Goal: Transaction & Acquisition: Book appointment/travel/reservation

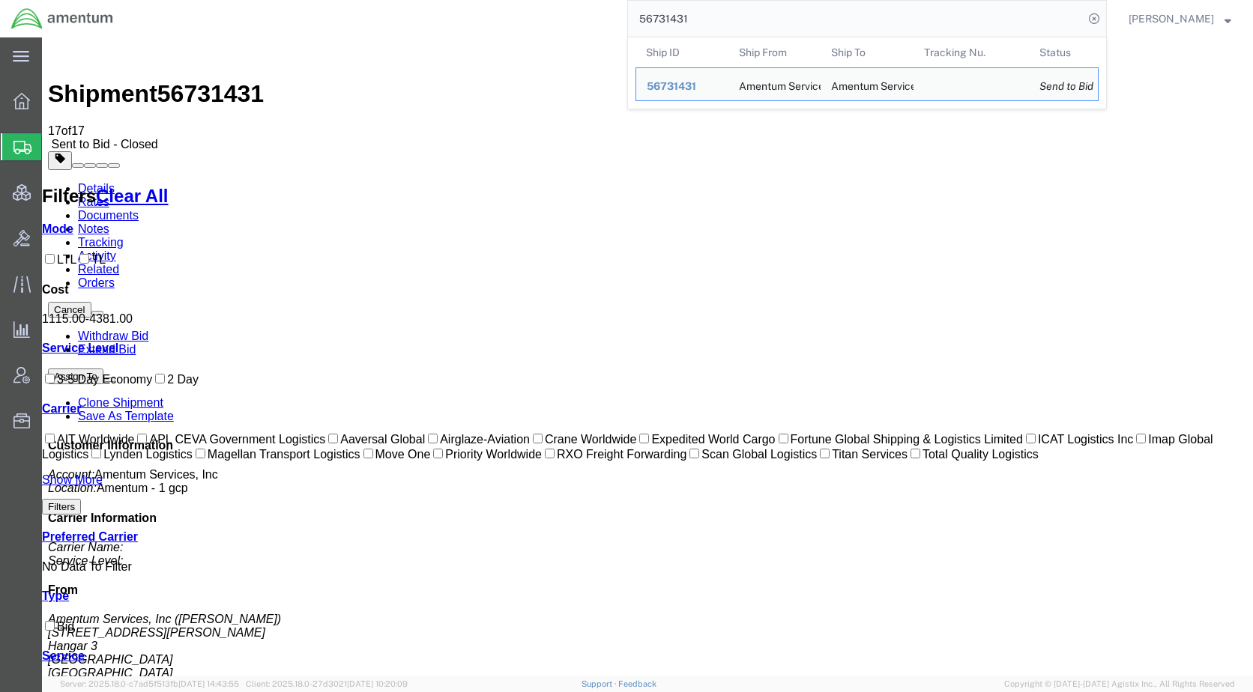
drag, startPoint x: 759, startPoint y: 13, endPoint x: 624, endPoint y: 13, distance: 134.8
click at [624, 13] on div "56731431 Ship ID Ship From Ship To Tracking Nu. Status Ship ID 56731431 Ship Fr…" at bounding box center [615, 18] width 982 height 37
click at [696, 84] on span "56731431" at bounding box center [671, 86] width 49 height 12
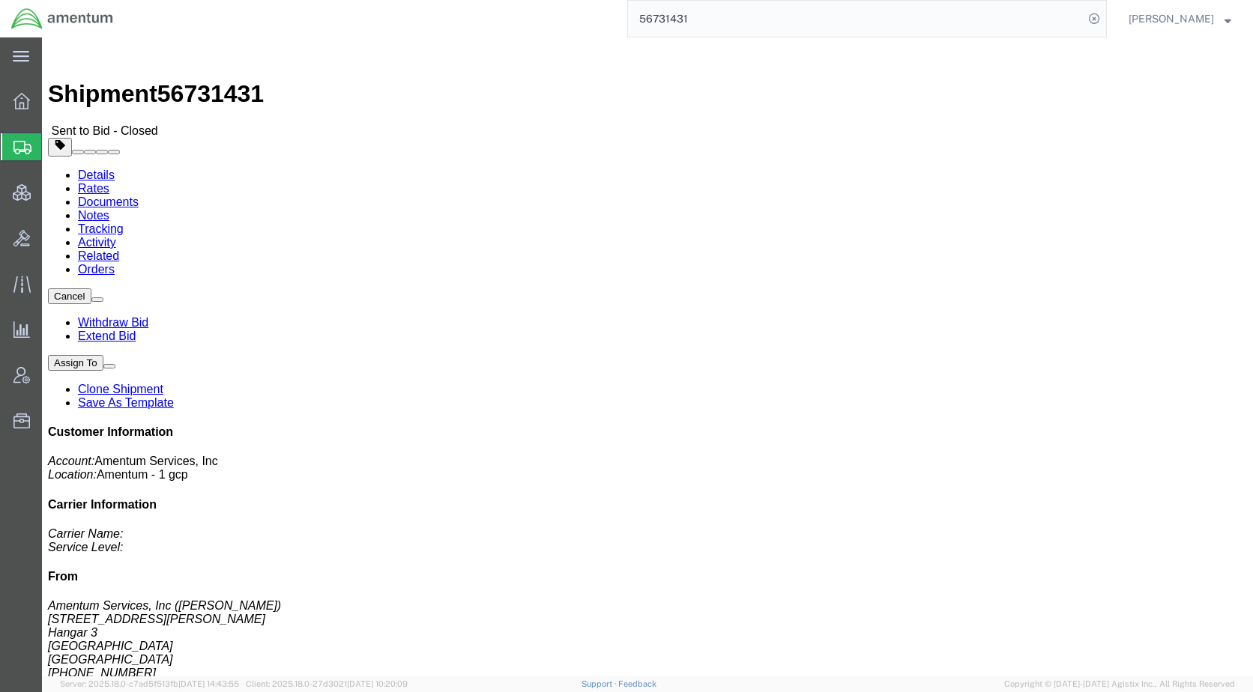
click link "Rates"
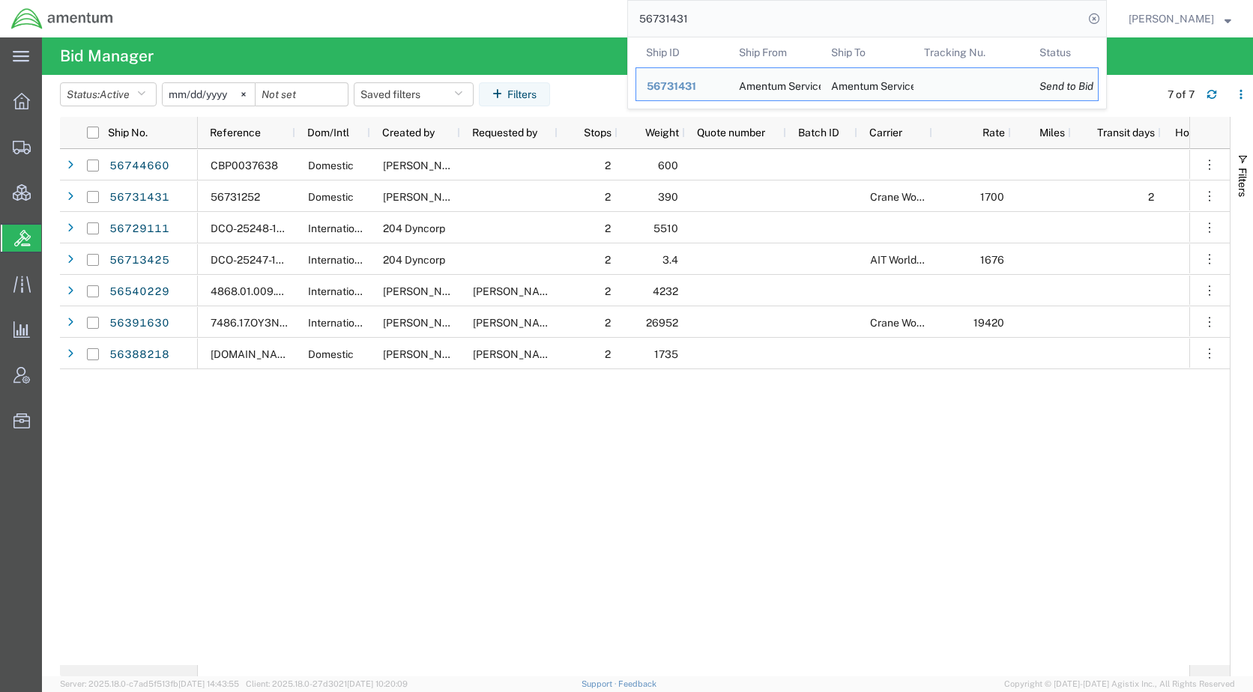
drag, startPoint x: 755, startPoint y: 19, endPoint x: 653, endPoint y: 16, distance: 102.7
click at [653, 16] on form "56731431 Ship ID Ship From Ship To Tracking Nu. Status Ship ID 56731431 Ship Fr…" at bounding box center [866, 18] width 479 height 37
paste input "621790"
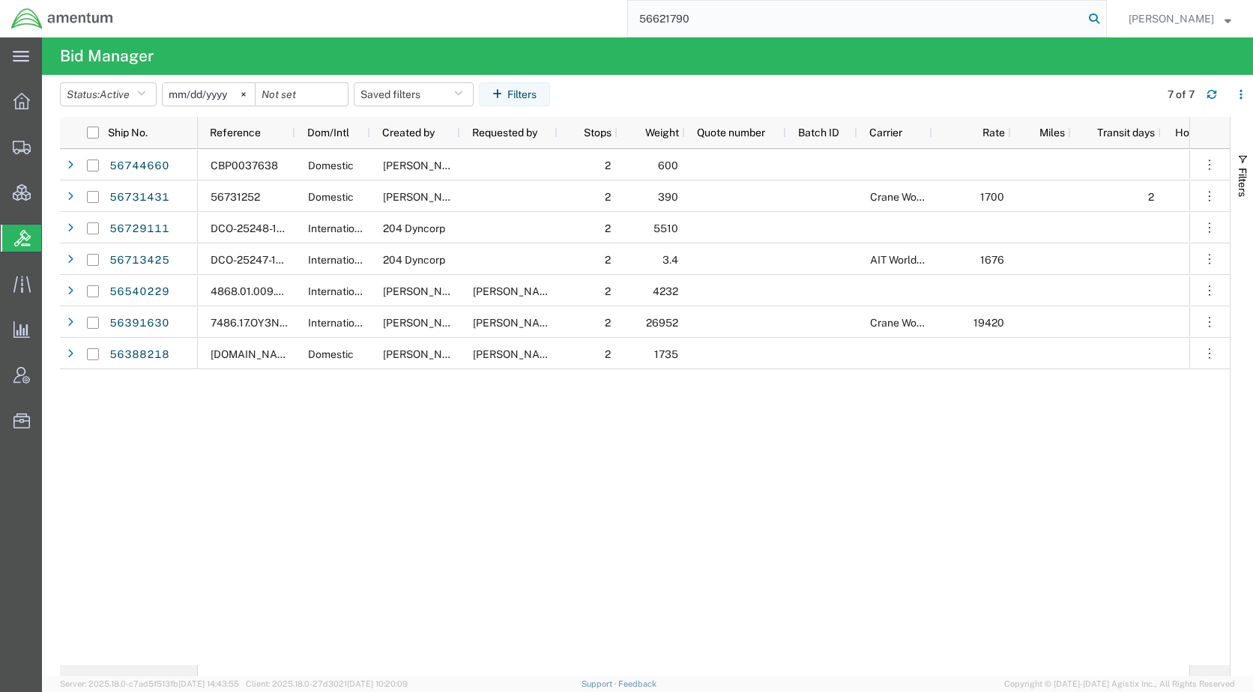
type input "56621790"
click at [1104, 19] on icon at bounding box center [1093, 18] width 21 height 21
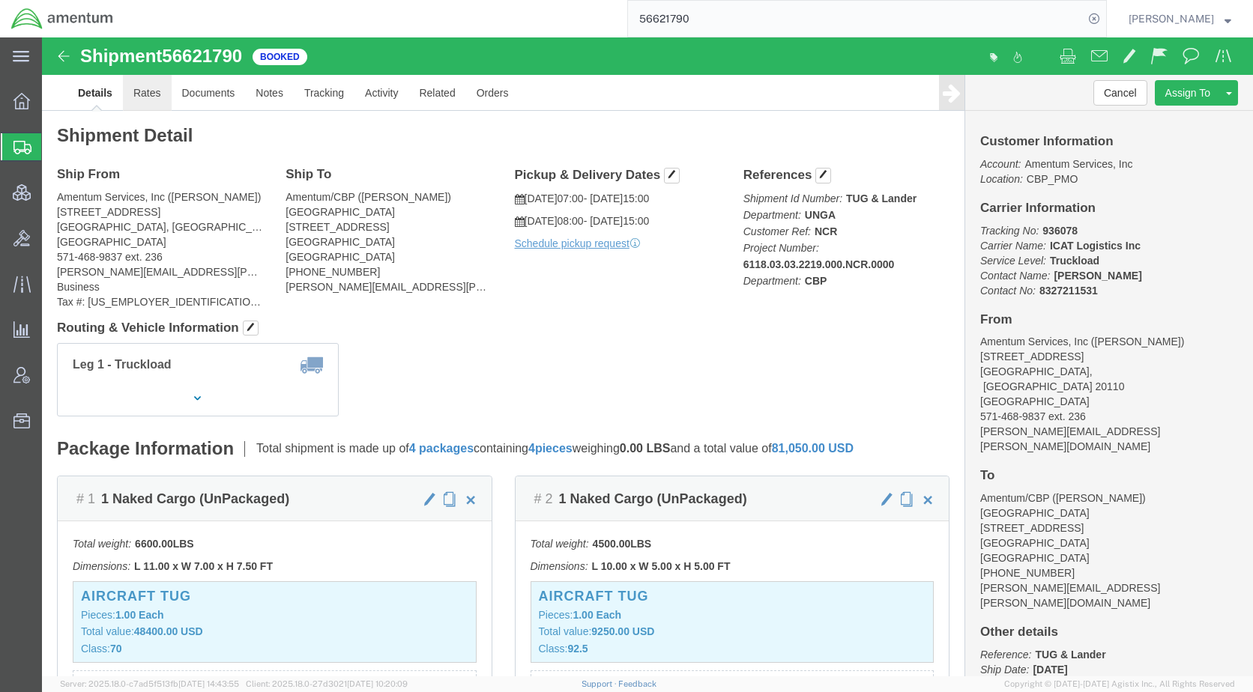
click link "Rates"
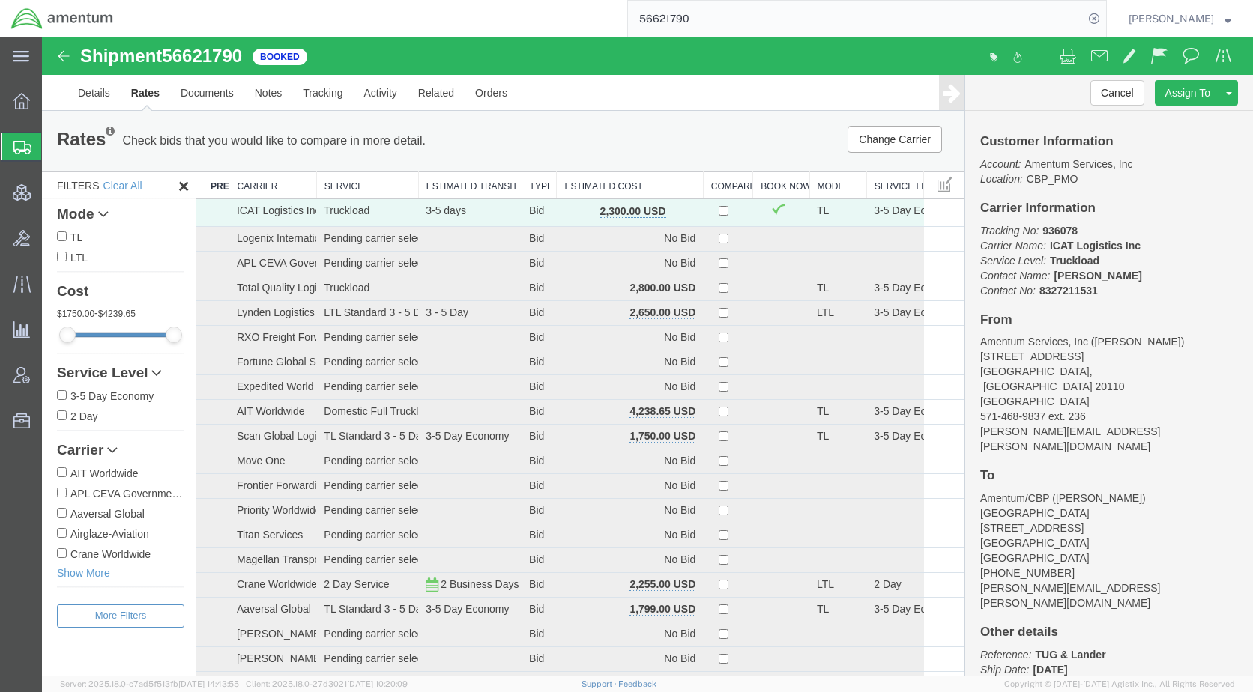
click at [608, 184] on th "Estimated Cost" at bounding box center [630, 186] width 146 height 28
